Goal: Task Accomplishment & Management: Manage account settings

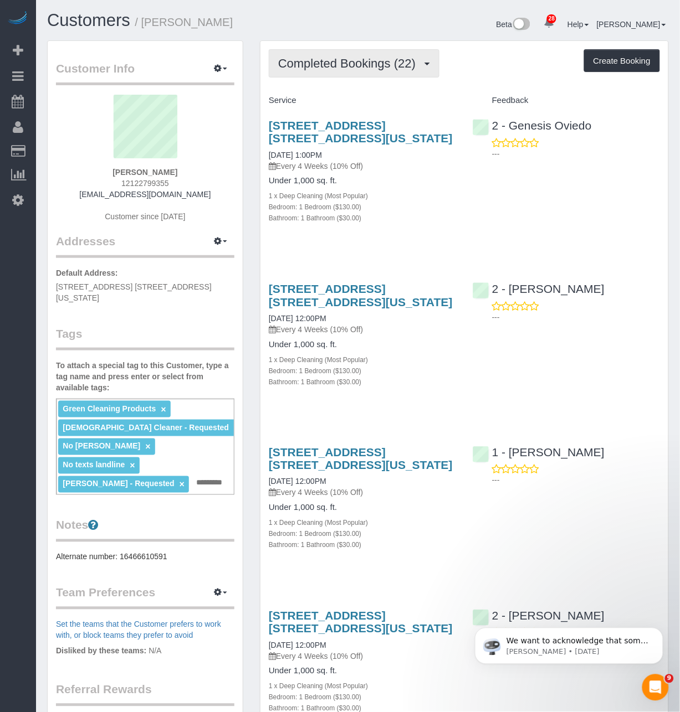
click at [373, 61] on span "Completed Bookings (22)" at bounding box center [349, 63] width 143 height 14
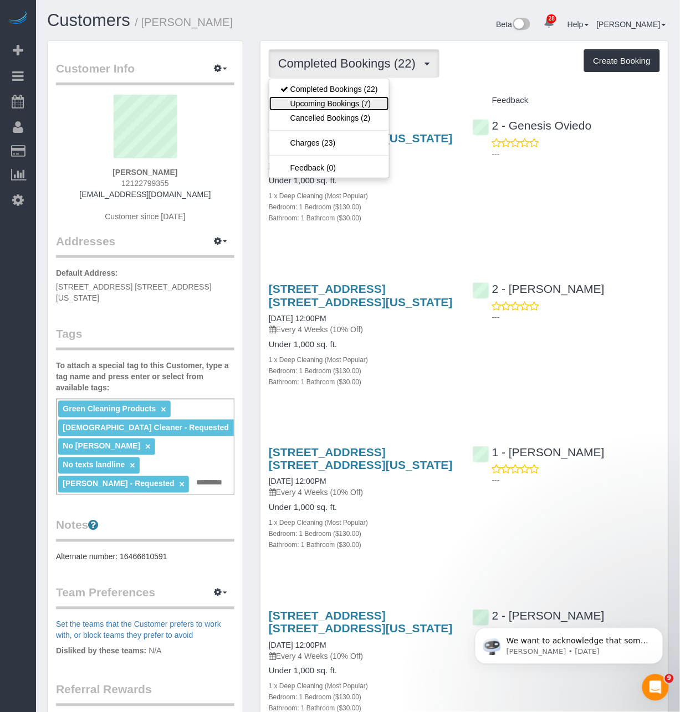
click at [366, 102] on link "Upcoming Bookings (7)" at bounding box center [329, 103] width 120 height 14
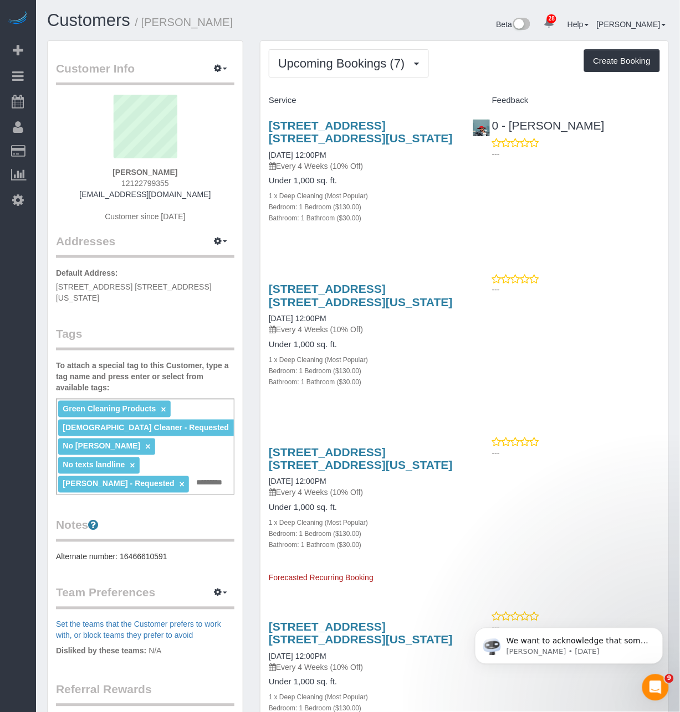
click at [478, 209] on div "484 West 43rd Street, Apt. 45q, New York, NY 10036 09/27/2025 12:00PM Every 4 W…" at bounding box center [464, 178] width 408 height 136
click at [380, 135] on h3 "484 West 43rd Street, Apt. 45q, New York, NY 10036" at bounding box center [362, 131] width 187 height 25
click at [380, 127] on link "484 West 43rd Street, Apt. 45q, New York, NY 10036" at bounding box center [361, 131] width 184 height 25
drag, startPoint x: 616, startPoint y: 130, endPoint x: 512, endPoint y: 125, distance: 104.8
click at [512, 125] on div "0 - Christopher Garrett ---" at bounding box center [566, 137] width 204 height 54
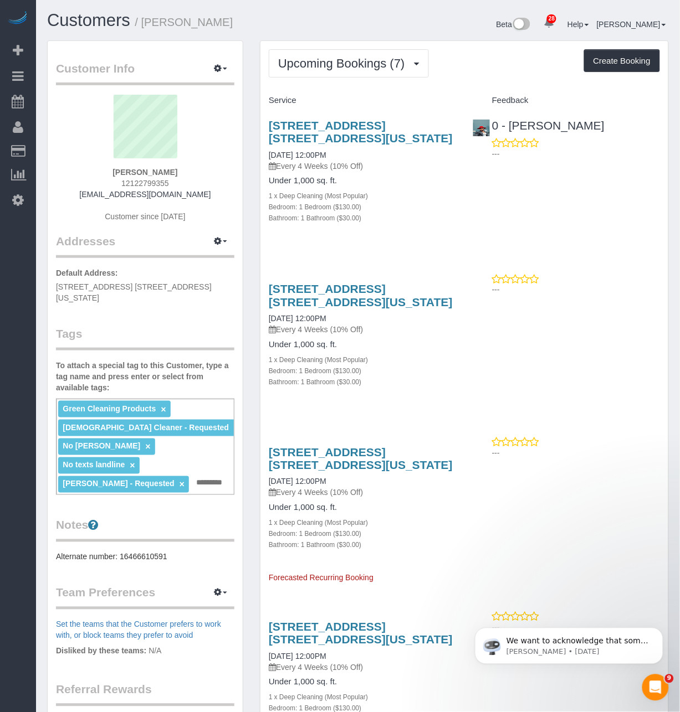
copy link "Christopher Garrett"
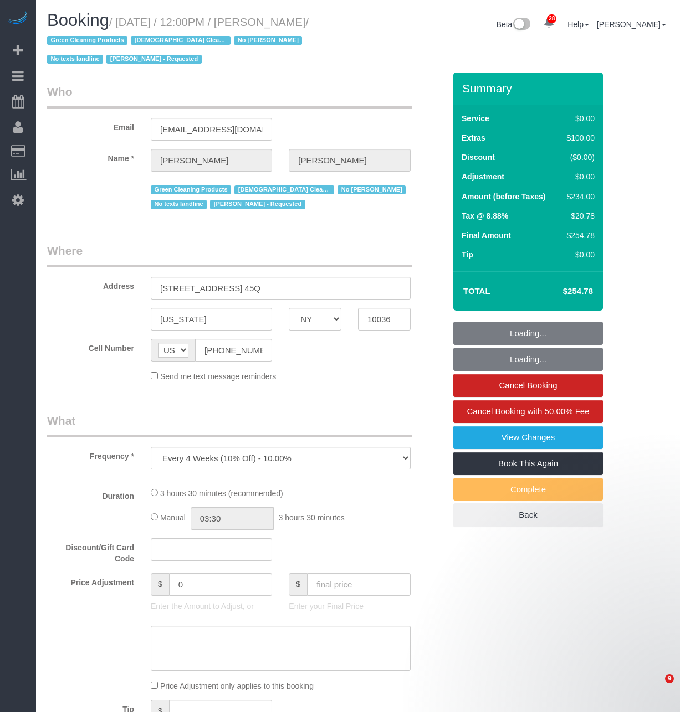
select select "NY"
click at [295, 24] on small "/ [DATE] / 12:00PM / [PERSON_NAME] / Green Cleaning Products [DEMOGRAPHIC_DATA]…" at bounding box center [177, 41] width 261 height 50
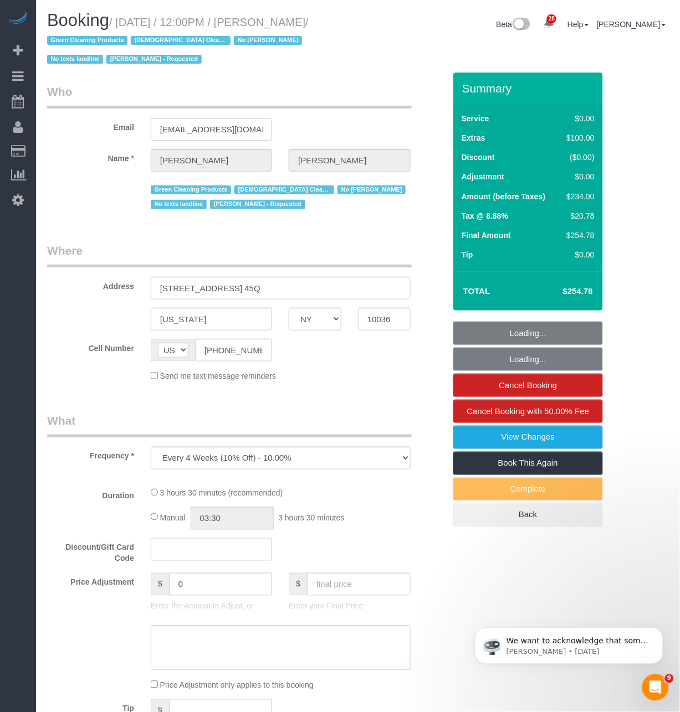
click at [295, 24] on small "/ [DATE] / 12:00PM / [PERSON_NAME] / Green Cleaning Products [DEMOGRAPHIC_DATA]…" at bounding box center [177, 41] width 261 height 50
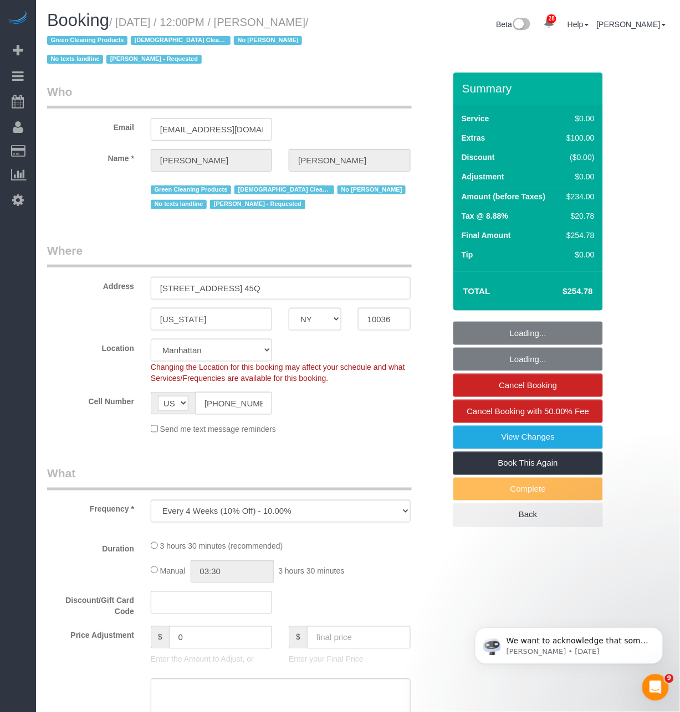
select select "1"
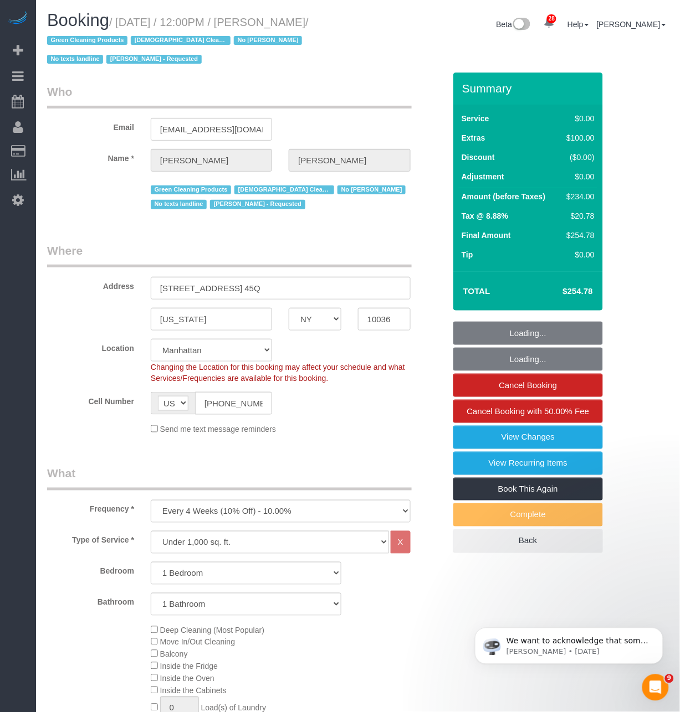
click at [294, 23] on small "/ [DATE] / 12:00PM / [PERSON_NAME] / Green Cleaning Products [DEMOGRAPHIC_DATA]…" at bounding box center [177, 41] width 261 height 50
select select "string:stripe-pm_1SBOIi4VGloSiKo7Y2vR3uI4"
select select "spot1"
select select "object:954"
select select "number:89"
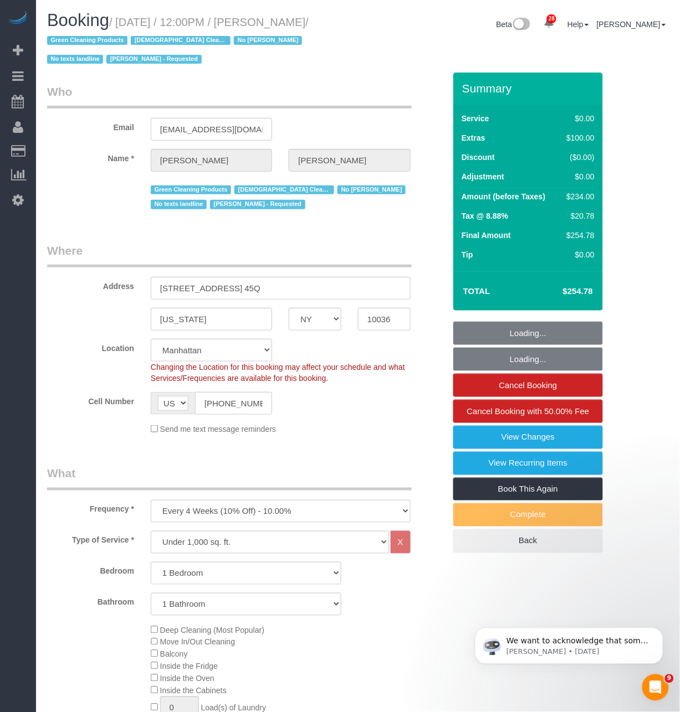
select select "number:90"
select select "number:15"
select select "number:5"
select select "1"
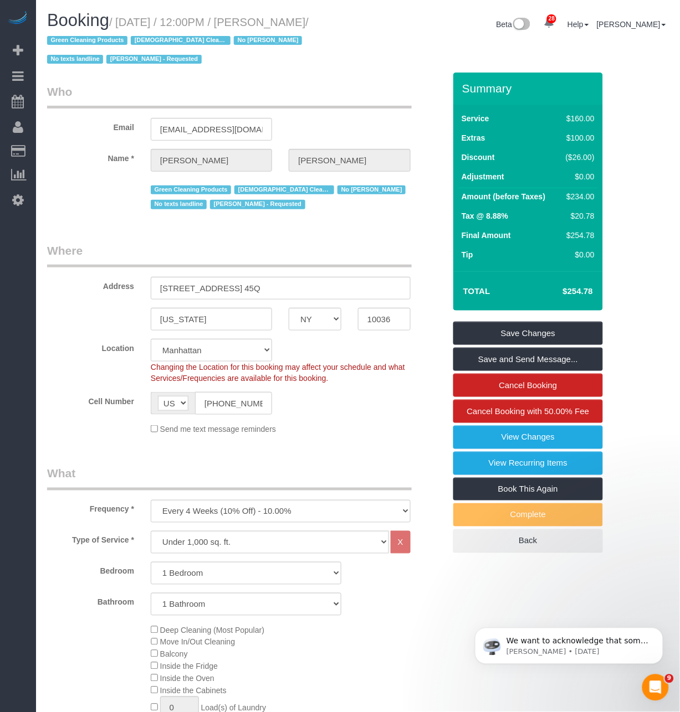
drag, startPoint x: 286, startPoint y: 17, endPoint x: 100, endPoint y: 41, distance: 187.1
click at [100, 41] on small "/ [DATE] / 12:00PM / [PERSON_NAME] / Green Cleaning Products [DEMOGRAPHIC_DATA]…" at bounding box center [177, 41] width 261 height 50
copy small "[PERSON_NAME]"
drag, startPoint x: 319, startPoint y: 234, endPoint x: 388, endPoint y: 255, distance: 71.8
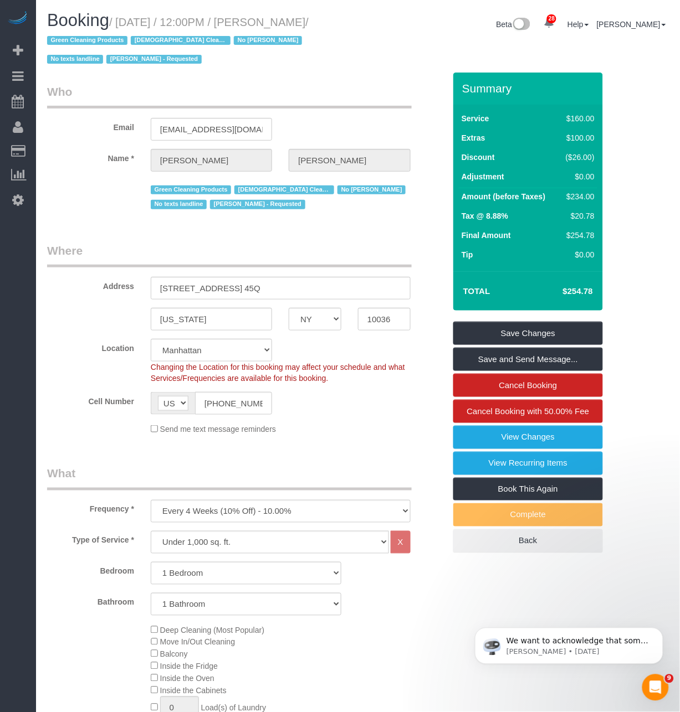
click at [370, 250] on legend "Where" at bounding box center [229, 255] width 364 height 25
click at [516, 389] on link "Cancel Booking" at bounding box center [528, 385] width 150 height 23
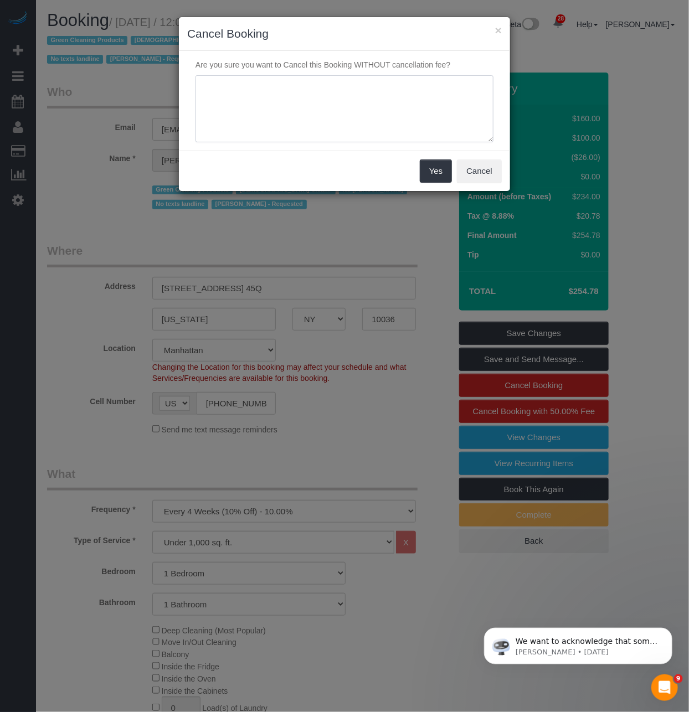
click at [220, 105] on textarea at bounding box center [345, 109] width 298 height 68
type textarea "Customer Requested"
click at [445, 172] on button "Yes" at bounding box center [436, 171] width 32 height 23
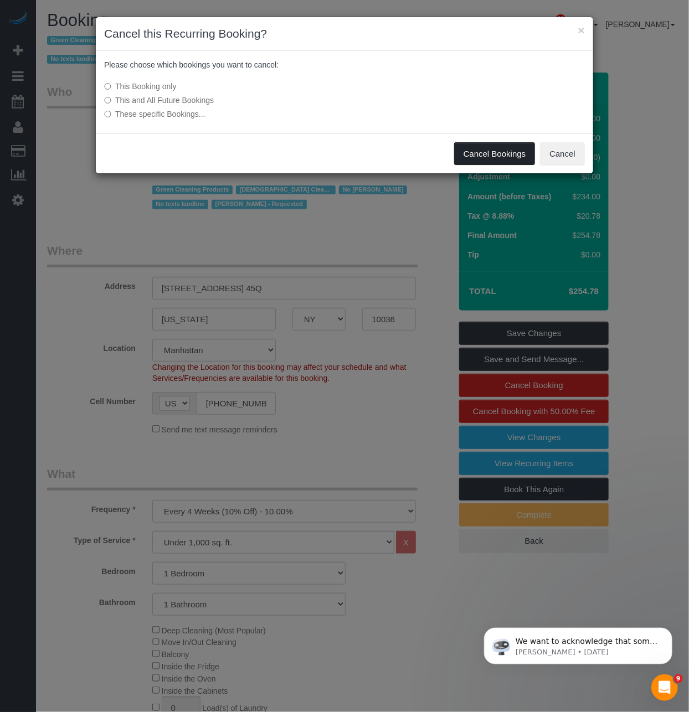
click at [488, 153] on button "Cancel Bookings" at bounding box center [494, 153] width 81 height 23
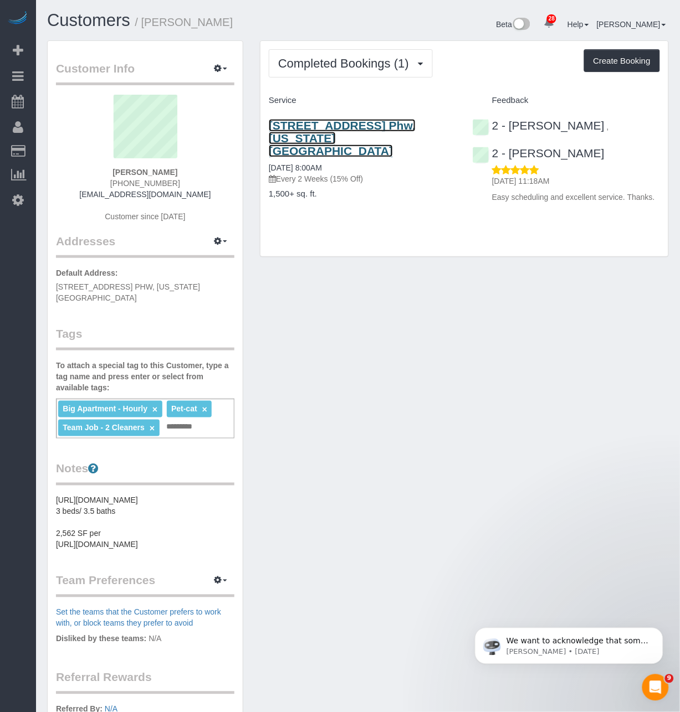
click at [403, 128] on link "8 Spruce Street, Apt. Phw, New York, NY 10038" at bounding box center [342, 138] width 147 height 38
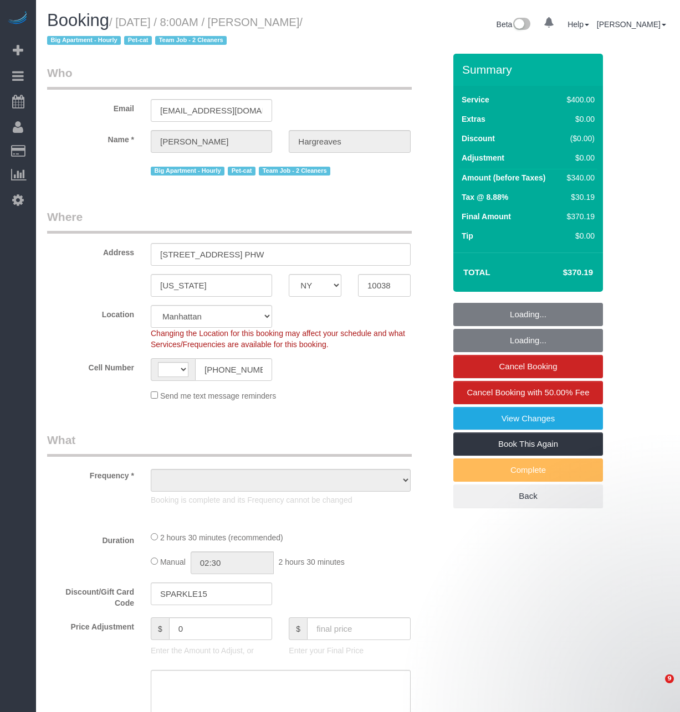
select select "NY"
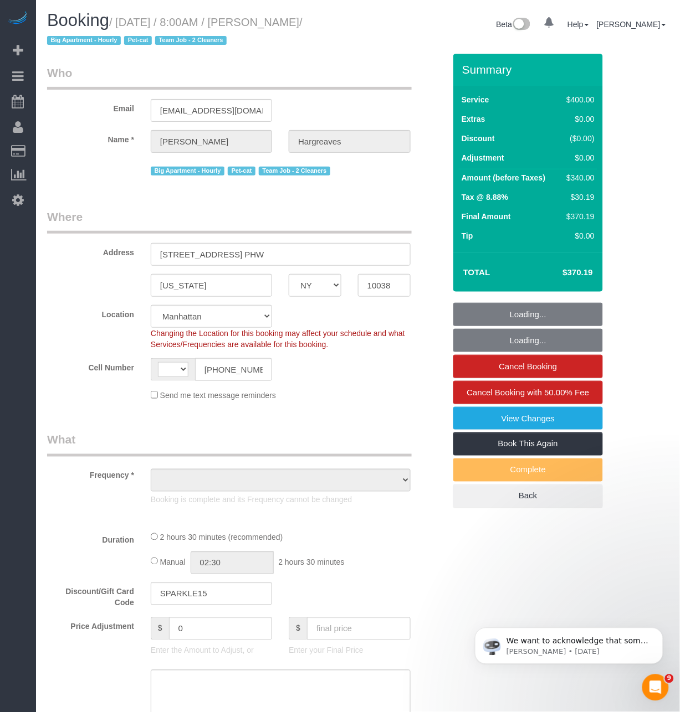
select select "string:US"
select select "object:763"
select select "string:stripe-pm_1S4ki04VGloSiKo7PWHv9wU8"
select select "number:89"
select select "number:90"
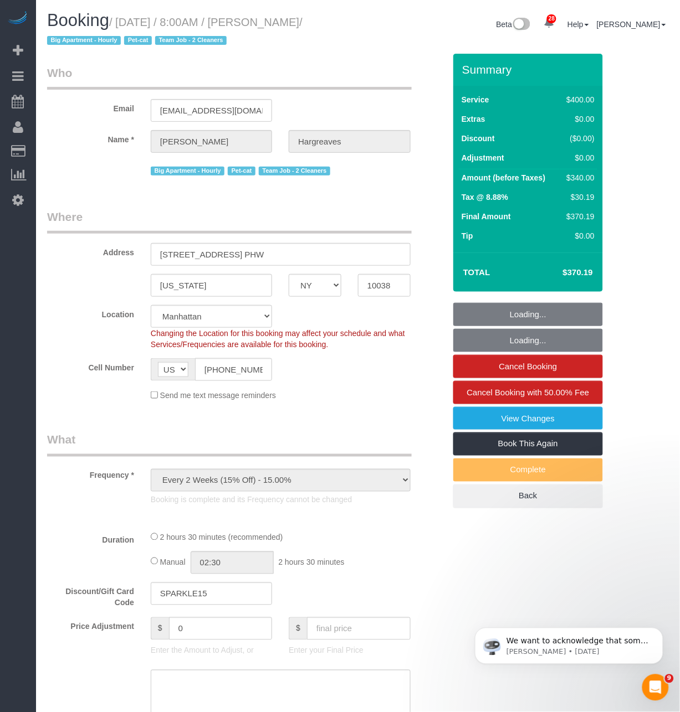
select select "number:14"
select select "number:5"
select select "object:987"
select select "spot1"
select select "150"
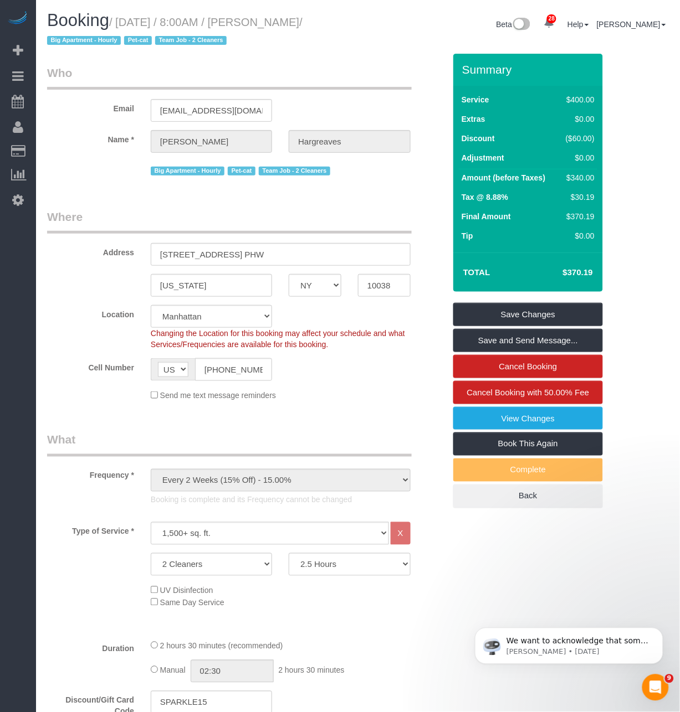
drag, startPoint x: 106, startPoint y: 39, endPoint x: 121, endPoint y: 23, distance: 21.5
click at [121, 23] on small "/ September 11, 2025 / 8:00AM / Jennifer Hargreaves / Big Apartment - Hourly Pe…" at bounding box center [174, 31] width 255 height 31
drag, startPoint x: 352, startPoint y: 53, endPoint x: 330, endPoint y: 48, distance: 23.4
